Goal: Information Seeking & Learning: Learn about a topic

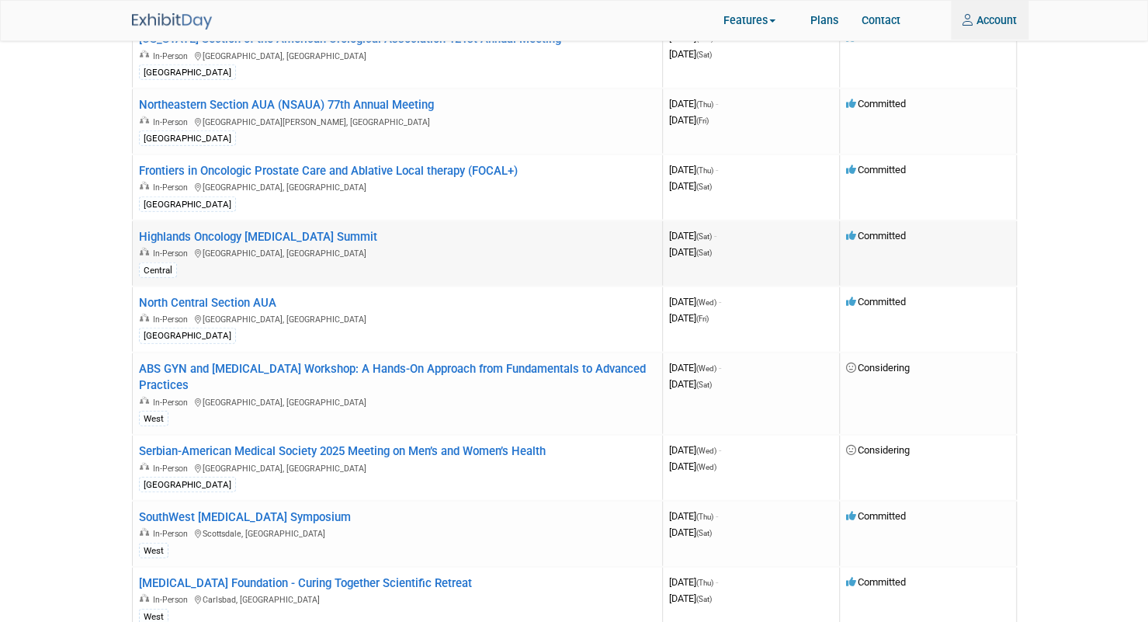
scroll to position [2238, 0]
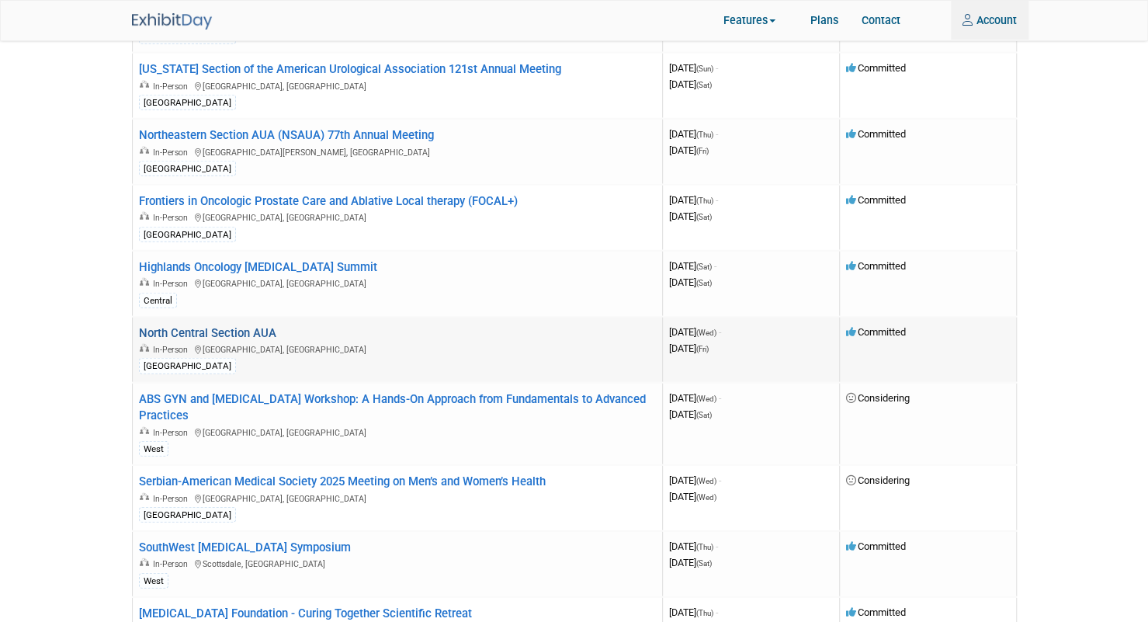
type input "mark.brennan@veracyte.com"
click at [254, 326] on link "North Central Section AUA" at bounding box center [207, 333] width 137 height 14
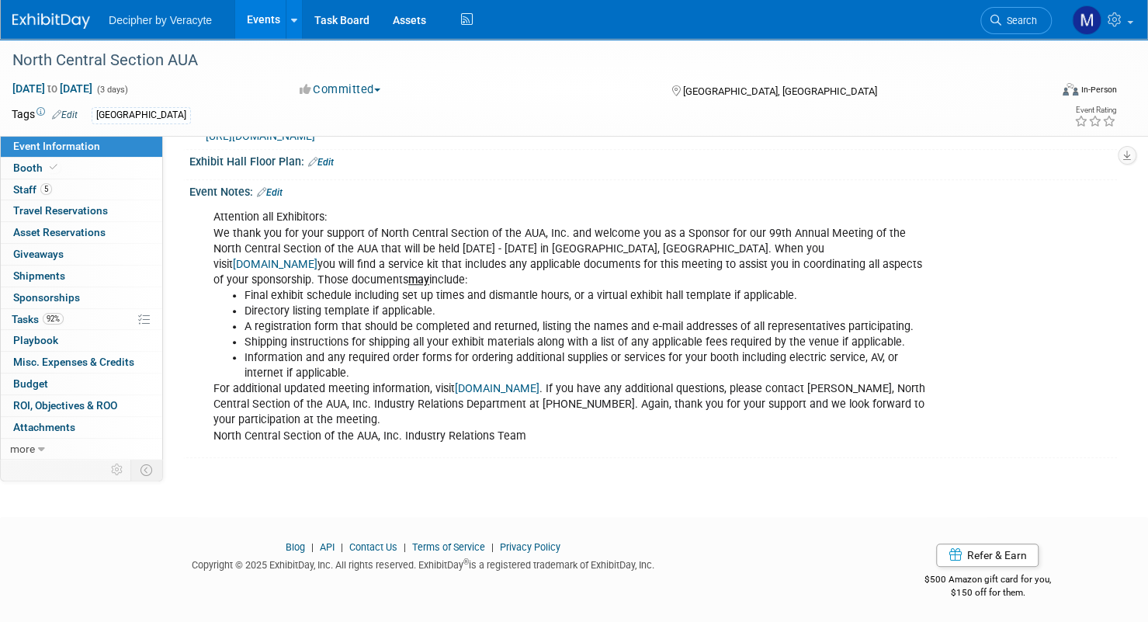
scroll to position [424, 0]
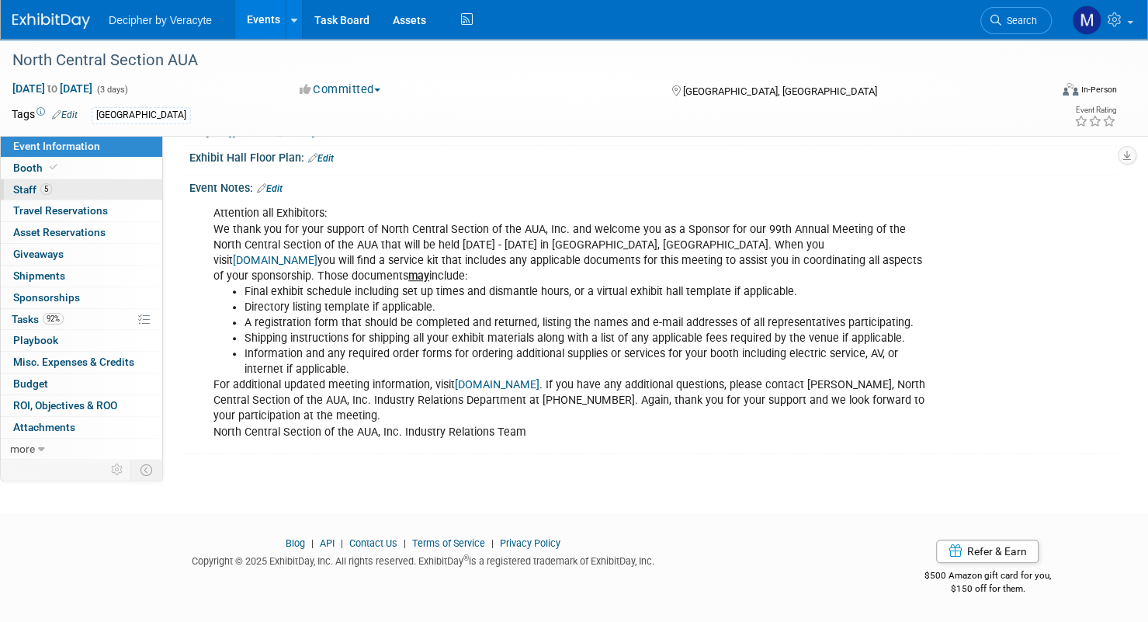
click at [61, 186] on link "5 Staff 5" at bounding box center [81, 189] width 161 height 21
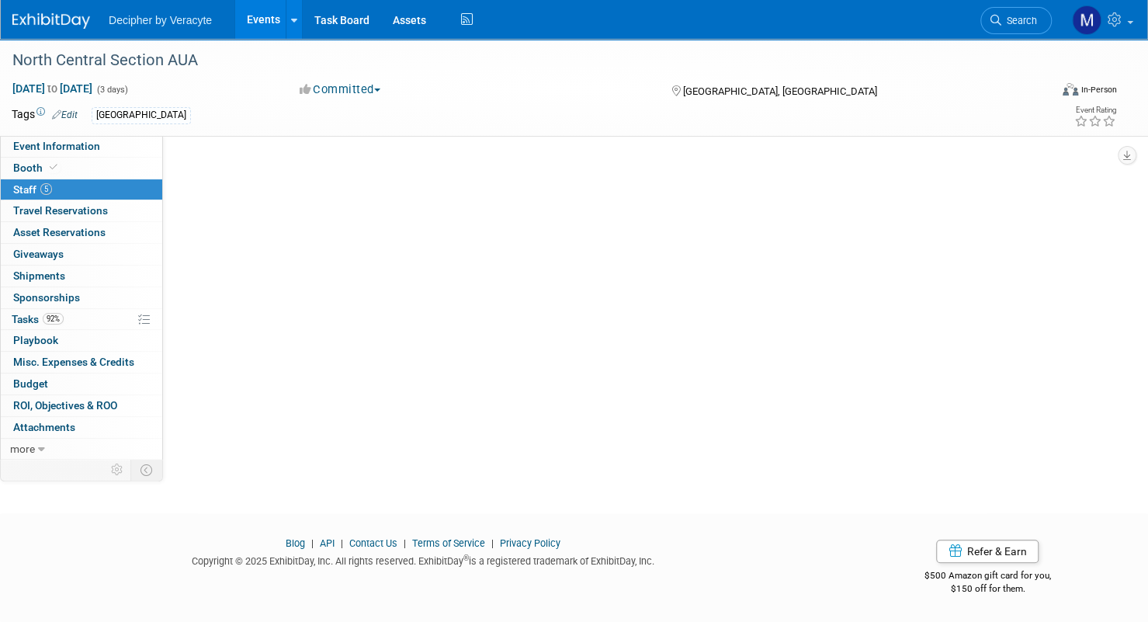
scroll to position [0, 0]
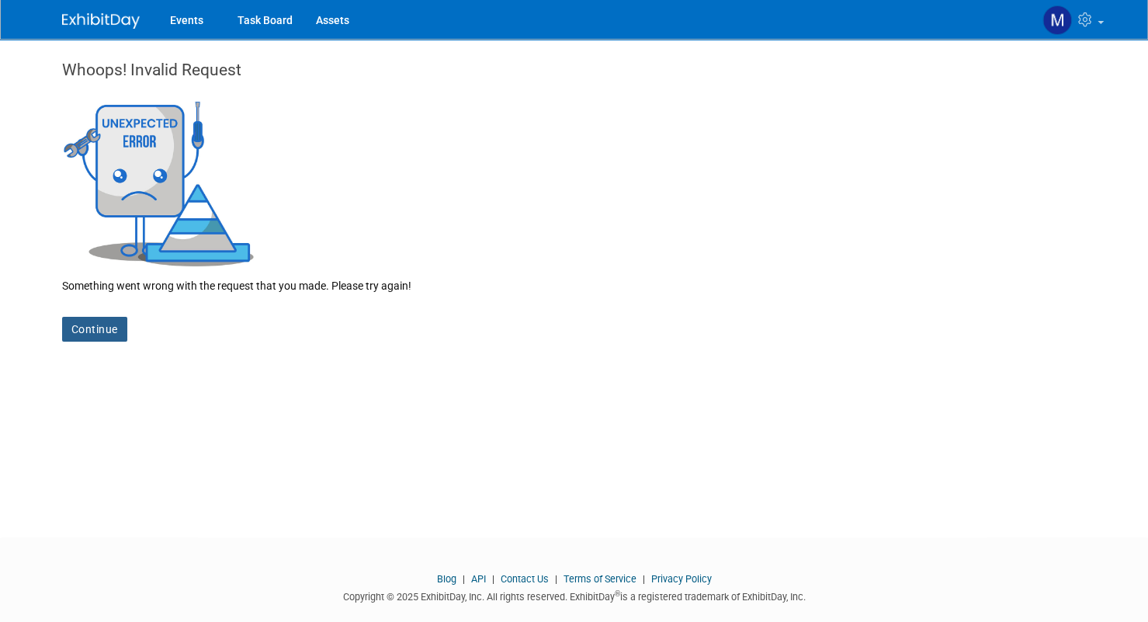
click at [116, 331] on link "Continue" at bounding box center [94, 329] width 65 height 25
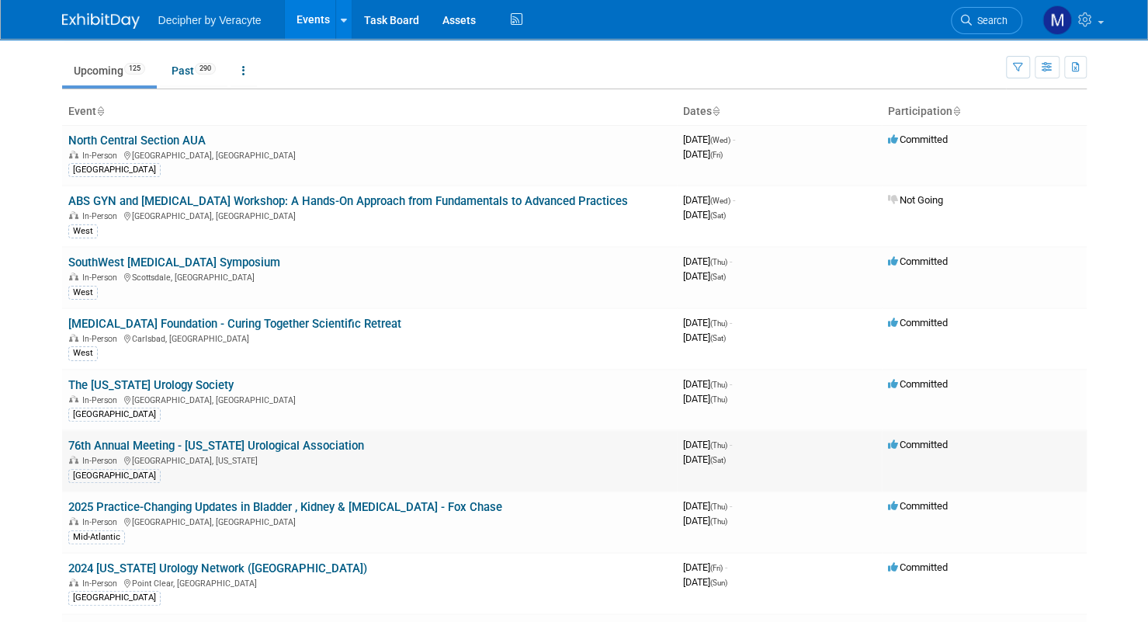
scroll to position [78, 0]
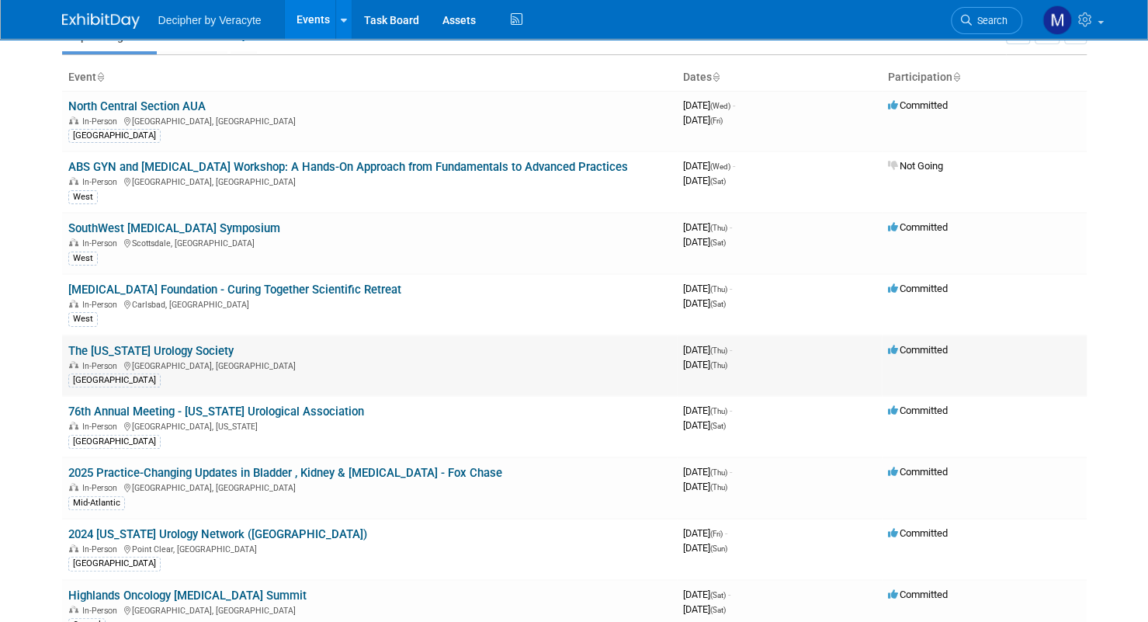
click at [226, 344] on link "The [US_STATE] Urology Society" at bounding box center [150, 351] width 165 height 14
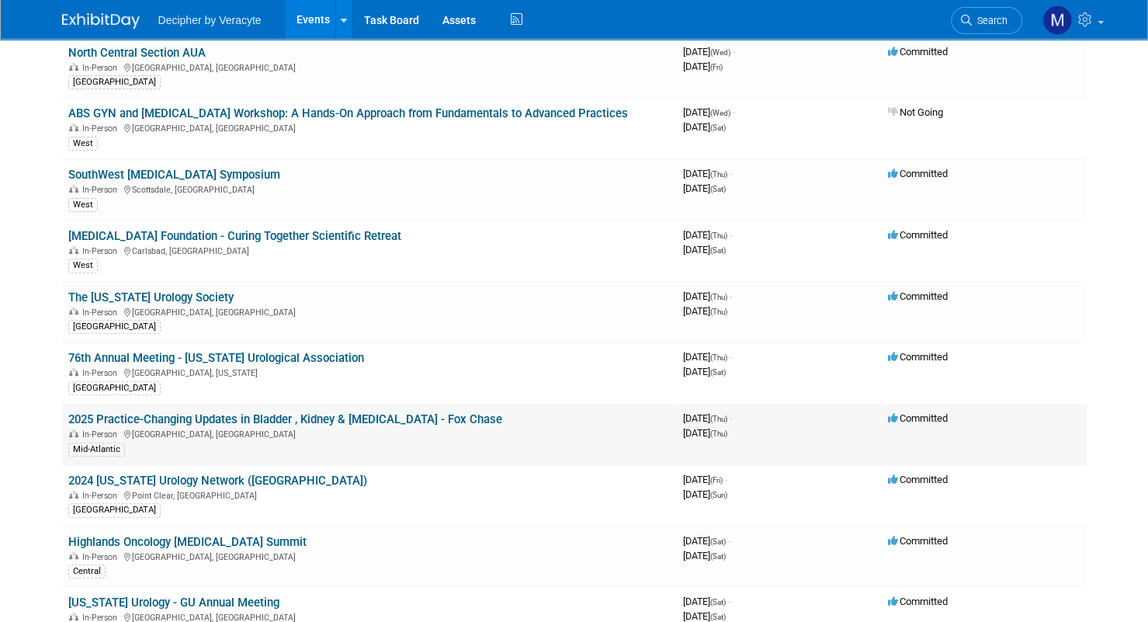
scroll to position [155, 0]
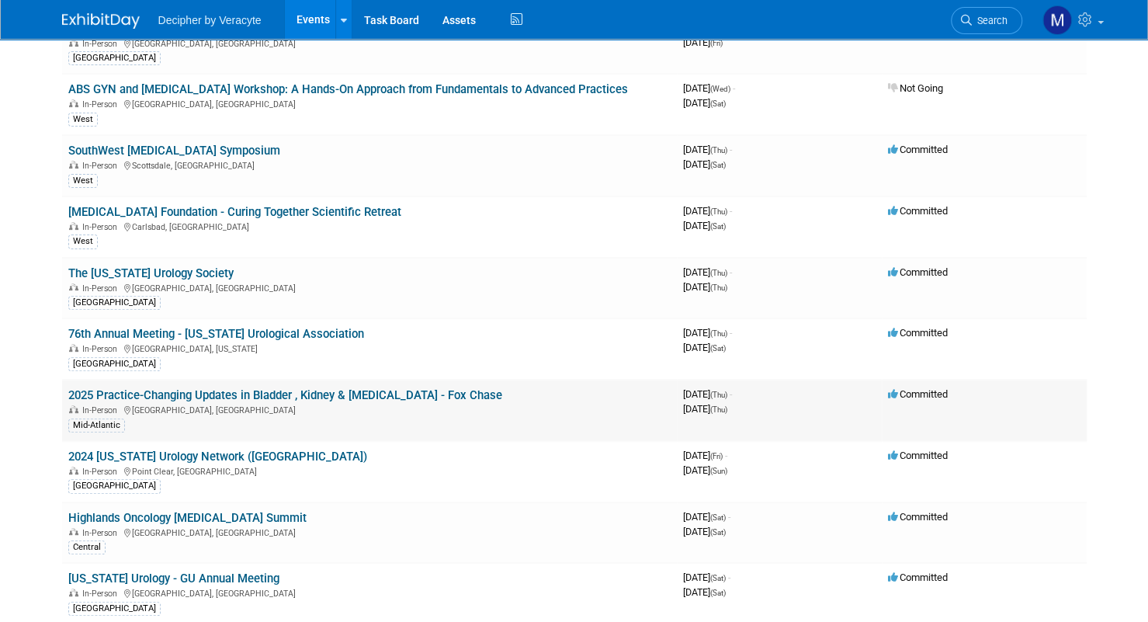
click at [464, 391] on link "2025 Practice-Changing Updates in Bladder , Kidney & Prostate Cancer - Fox Chase" at bounding box center [285, 395] width 434 height 14
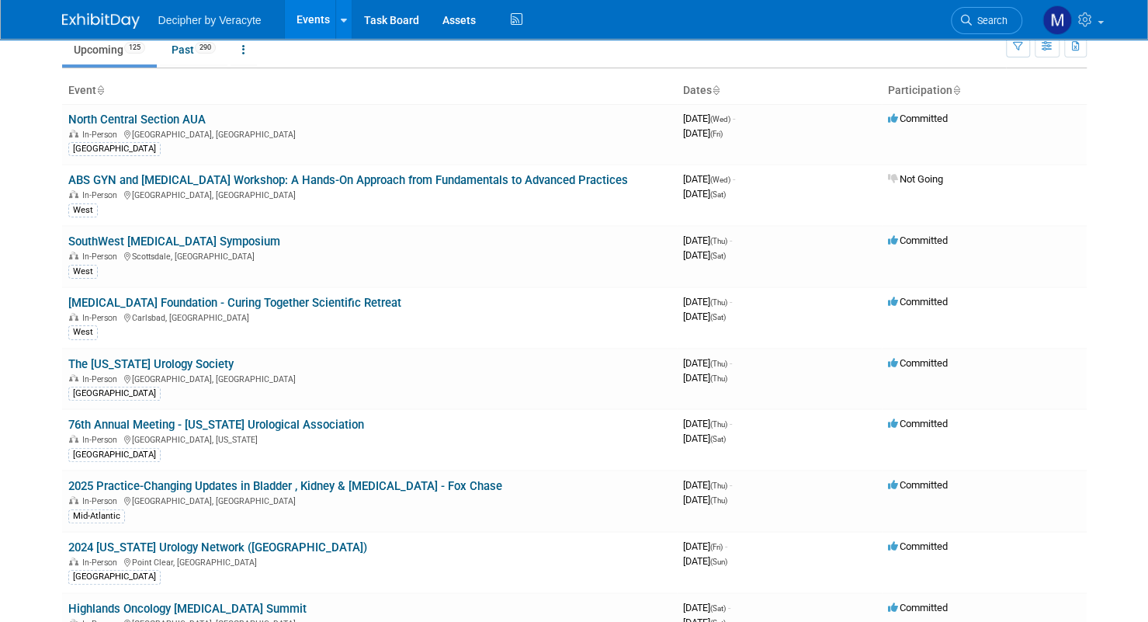
scroll to position [0, 0]
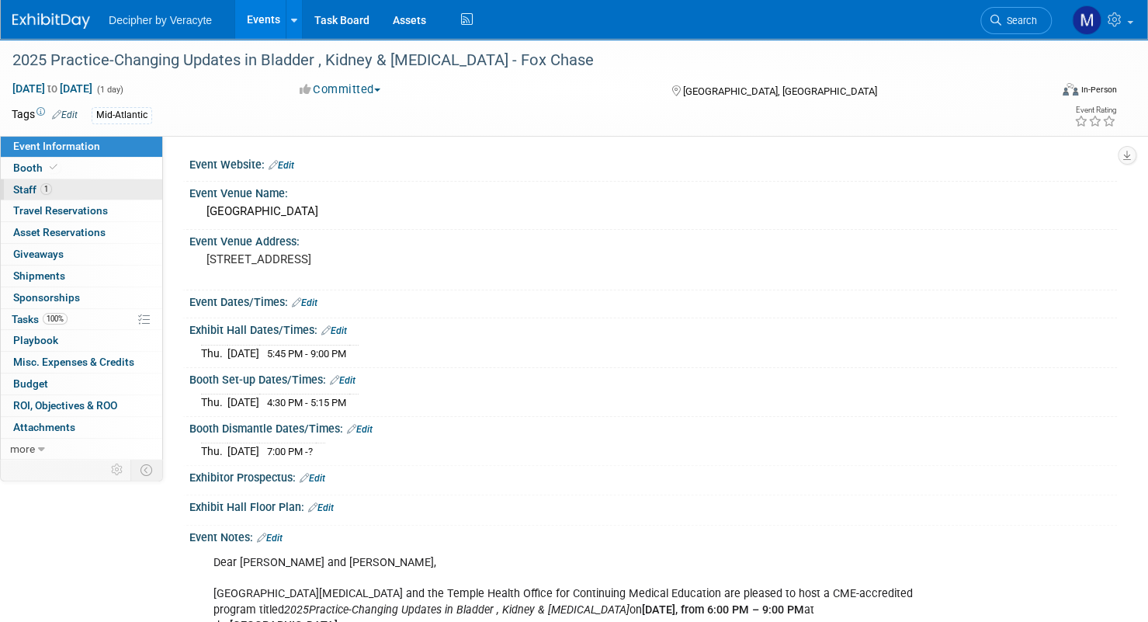
click at [84, 186] on link "1 Staff 1" at bounding box center [81, 189] width 161 height 21
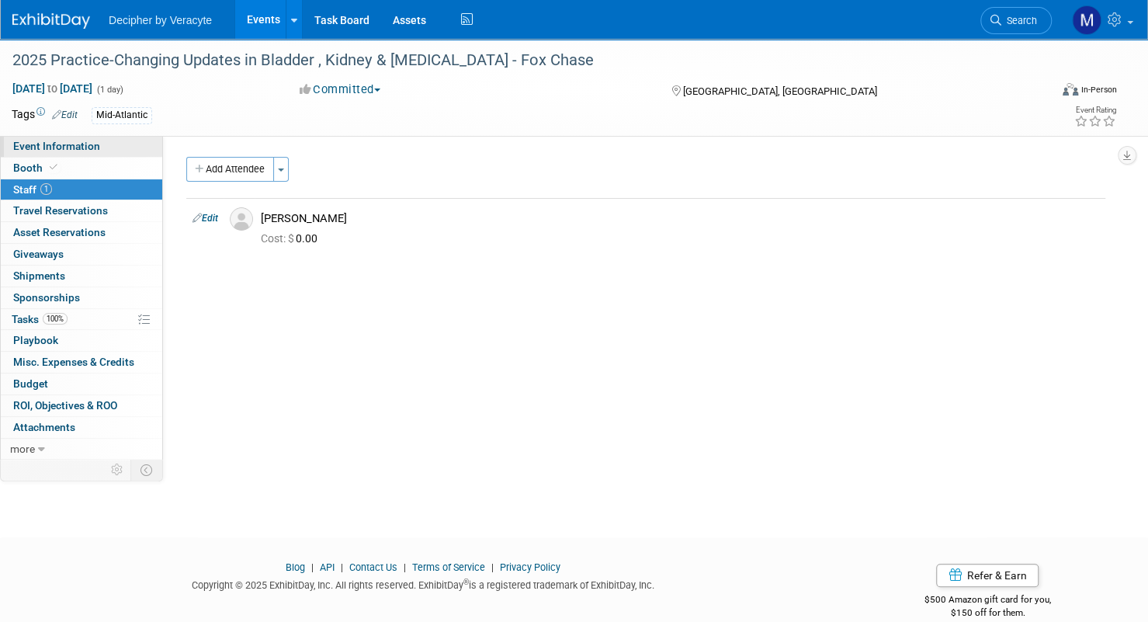
click at [109, 145] on link "Event Information" at bounding box center [81, 146] width 161 height 21
